Goal: Task Accomplishment & Management: Complete application form

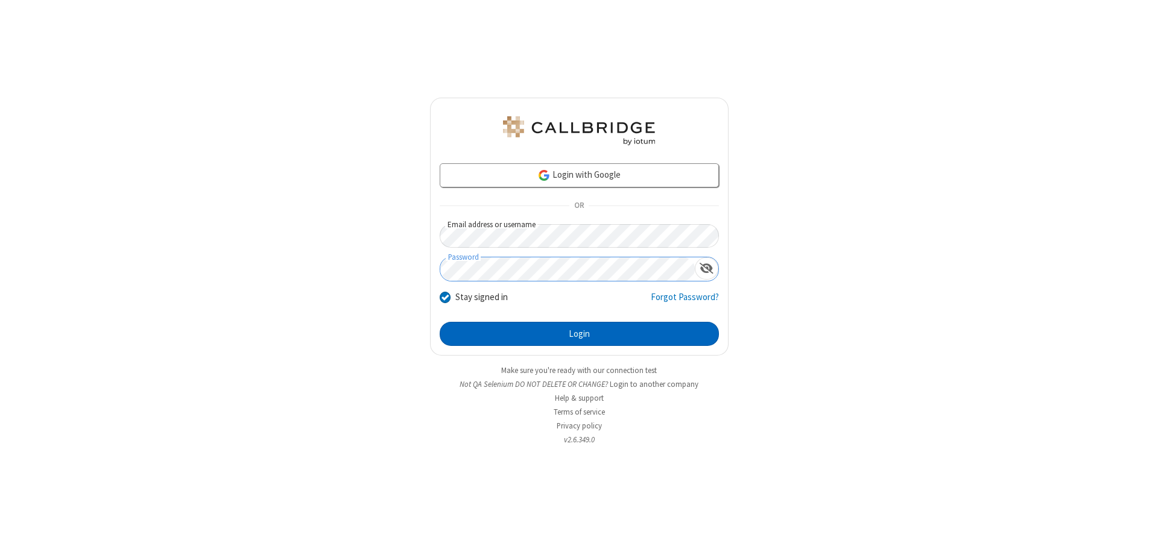
click at [579, 334] on button "Login" at bounding box center [579, 334] width 279 height 24
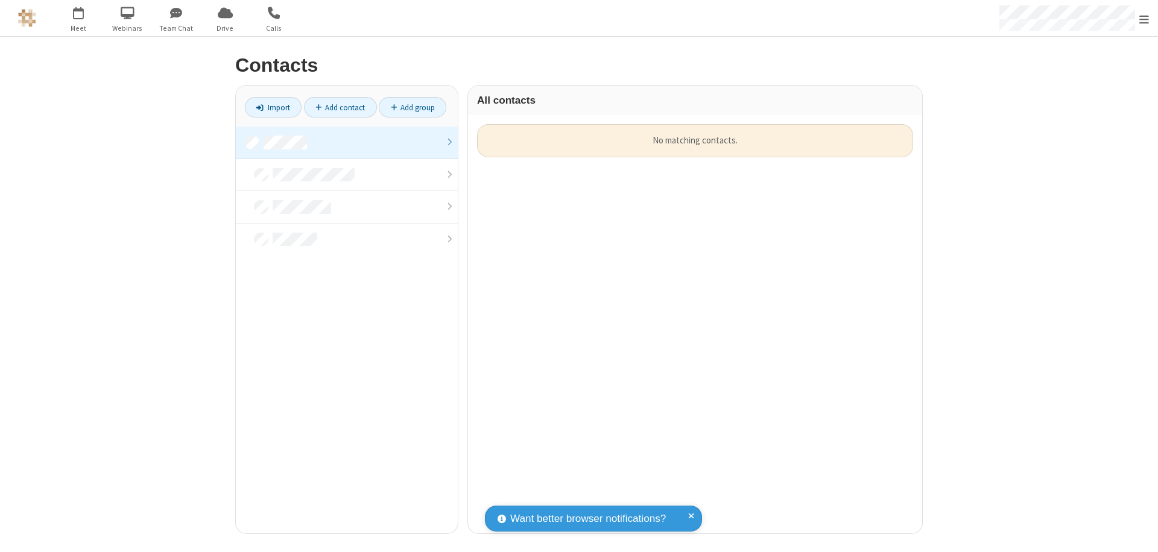
scroll to position [409, 445]
click at [347, 142] on link at bounding box center [347, 143] width 222 height 33
click at [340, 107] on link "Add contact" at bounding box center [340, 107] width 73 height 20
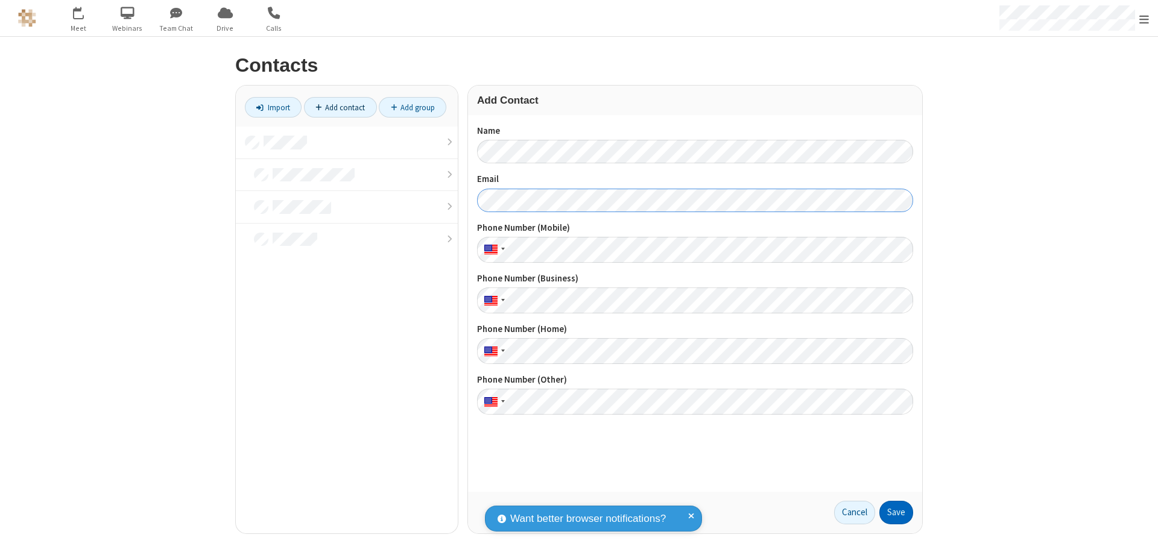
click at [896, 512] on button "Save" at bounding box center [896, 513] width 34 height 24
